Goal: Check status: Check status

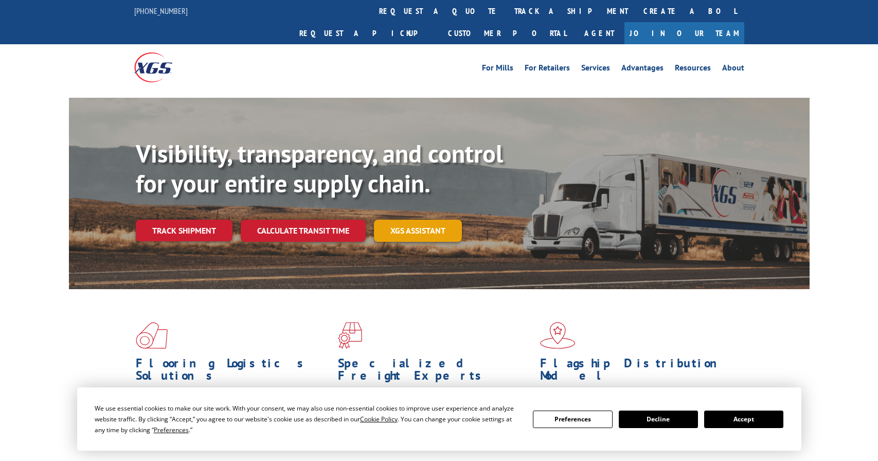
scroll to position [18, 0]
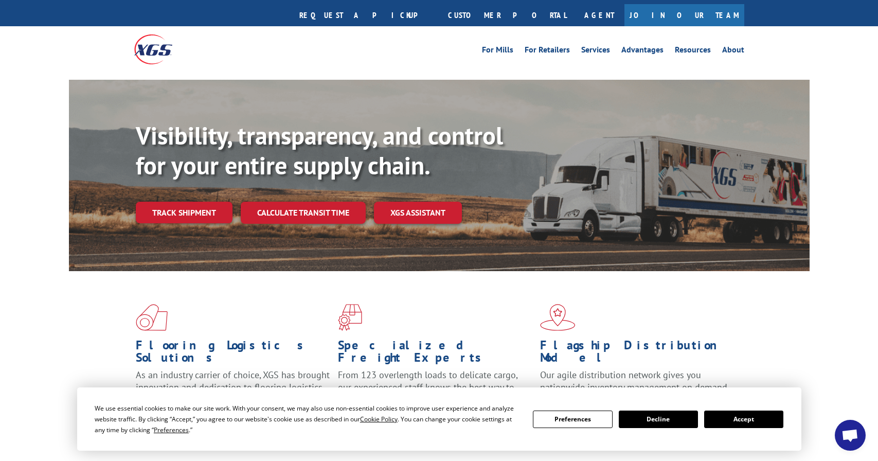
click at [769, 422] on button "Accept" at bounding box center [743, 418] width 79 height 17
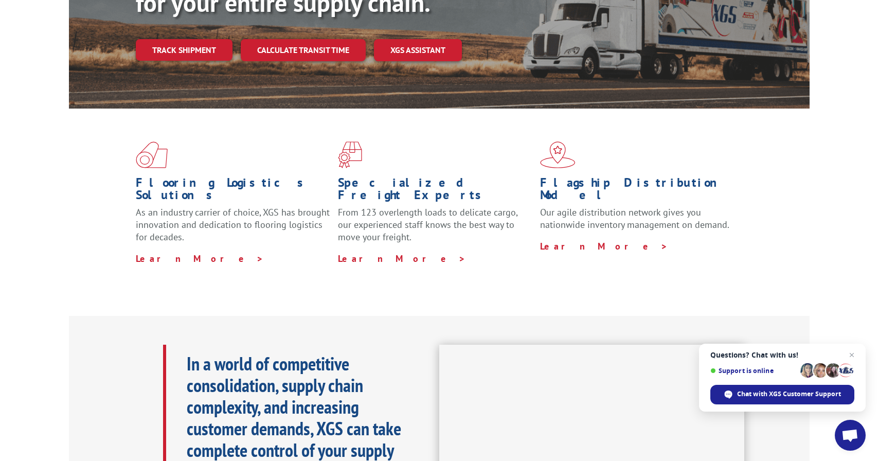
scroll to position [0, 0]
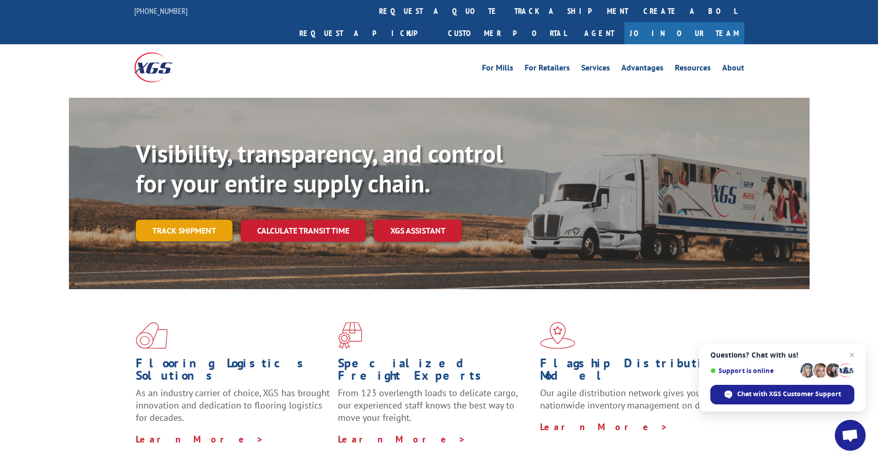
click at [204, 220] on link "Track shipment" at bounding box center [184, 231] width 97 height 22
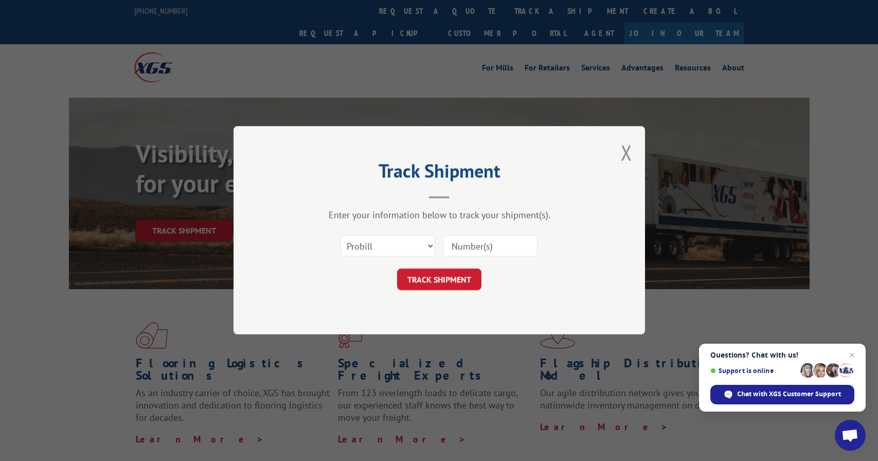
click at [478, 241] on input at bounding box center [490, 247] width 95 height 22
type input "42623"
click at [440, 280] on button "TRACK SHIPMENT" at bounding box center [439, 280] width 84 height 22
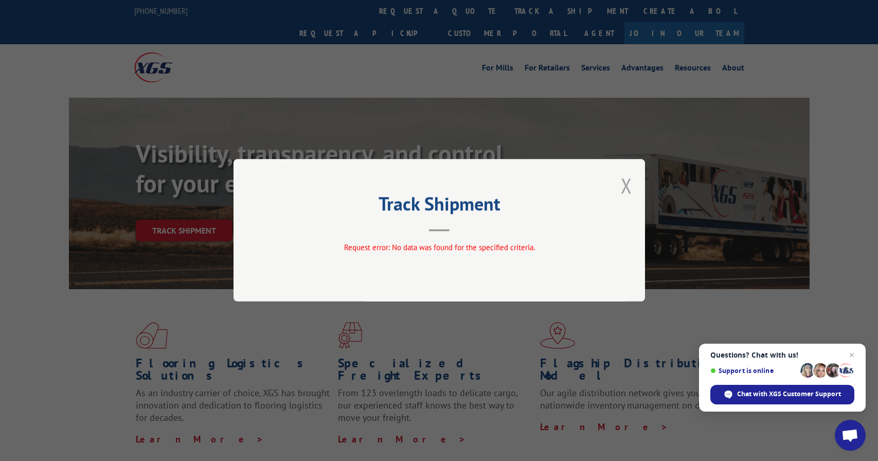
click at [626, 184] on button "Close modal" at bounding box center [626, 185] width 11 height 27
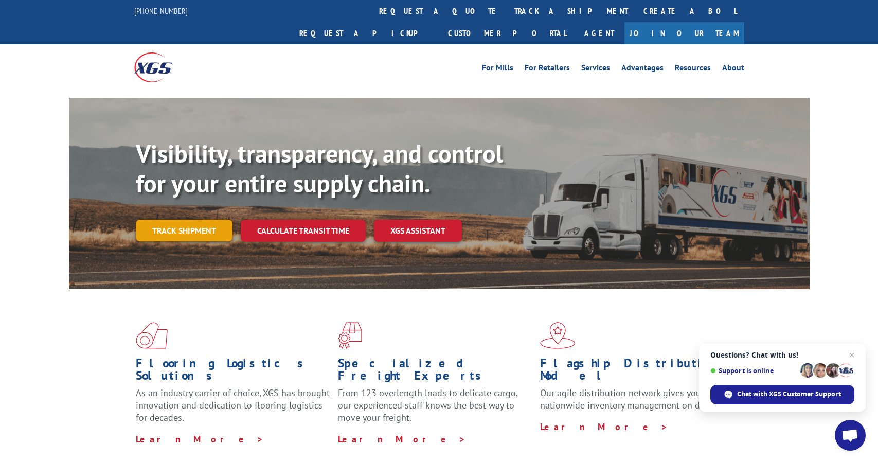
click at [182, 220] on link "Track shipment" at bounding box center [184, 231] width 97 height 22
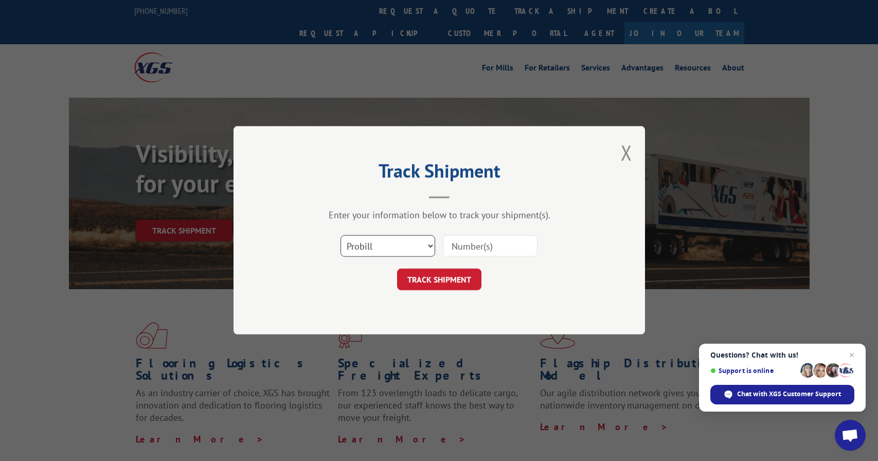
click at [390, 251] on select "Select category... Probill BOL PO" at bounding box center [387, 247] width 95 height 22
click at [340, 236] on select "Select category... Probill BOL PO" at bounding box center [387, 247] width 95 height 22
click at [395, 250] on select "Select category... Probill BOL PO" at bounding box center [387, 247] width 95 height 22
click at [340, 236] on select "Select category... Probill BOL PO" at bounding box center [387, 247] width 95 height 22
click at [472, 246] on input at bounding box center [490, 247] width 95 height 22
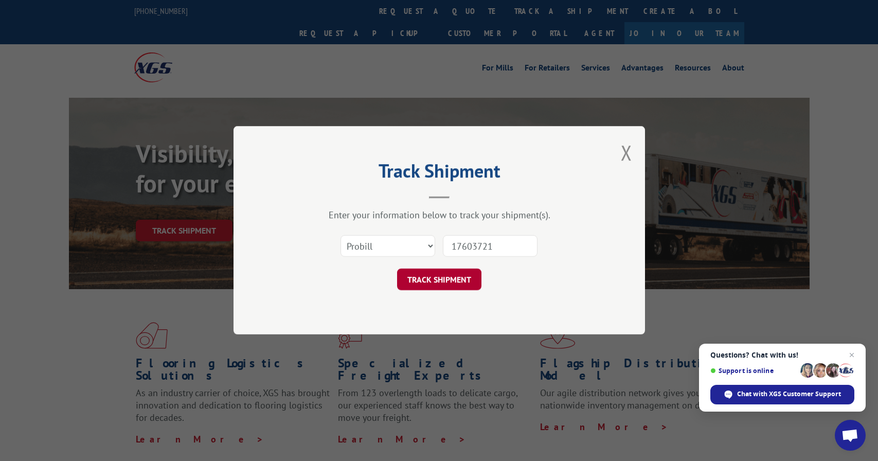
type input "17603721"
click at [448, 287] on button "TRACK SHIPMENT" at bounding box center [439, 280] width 84 height 22
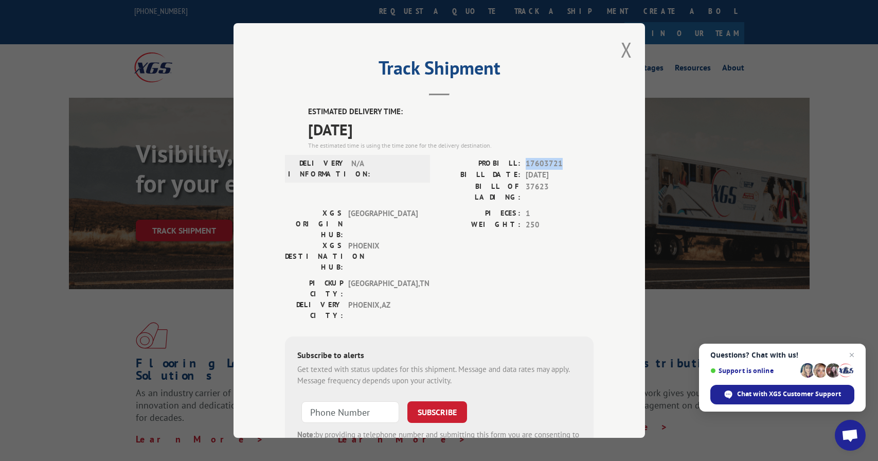
drag, startPoint x: 525, startPoint y: 163, endPoint x: 562, endPoint y: 167, distance: 37.2
click at [562, 167] on span "17603721" at bounding box center [560, 163] width 68 height 12
copy span "17603721"
